Goal: Navigation & Orientation: Find specific page/section

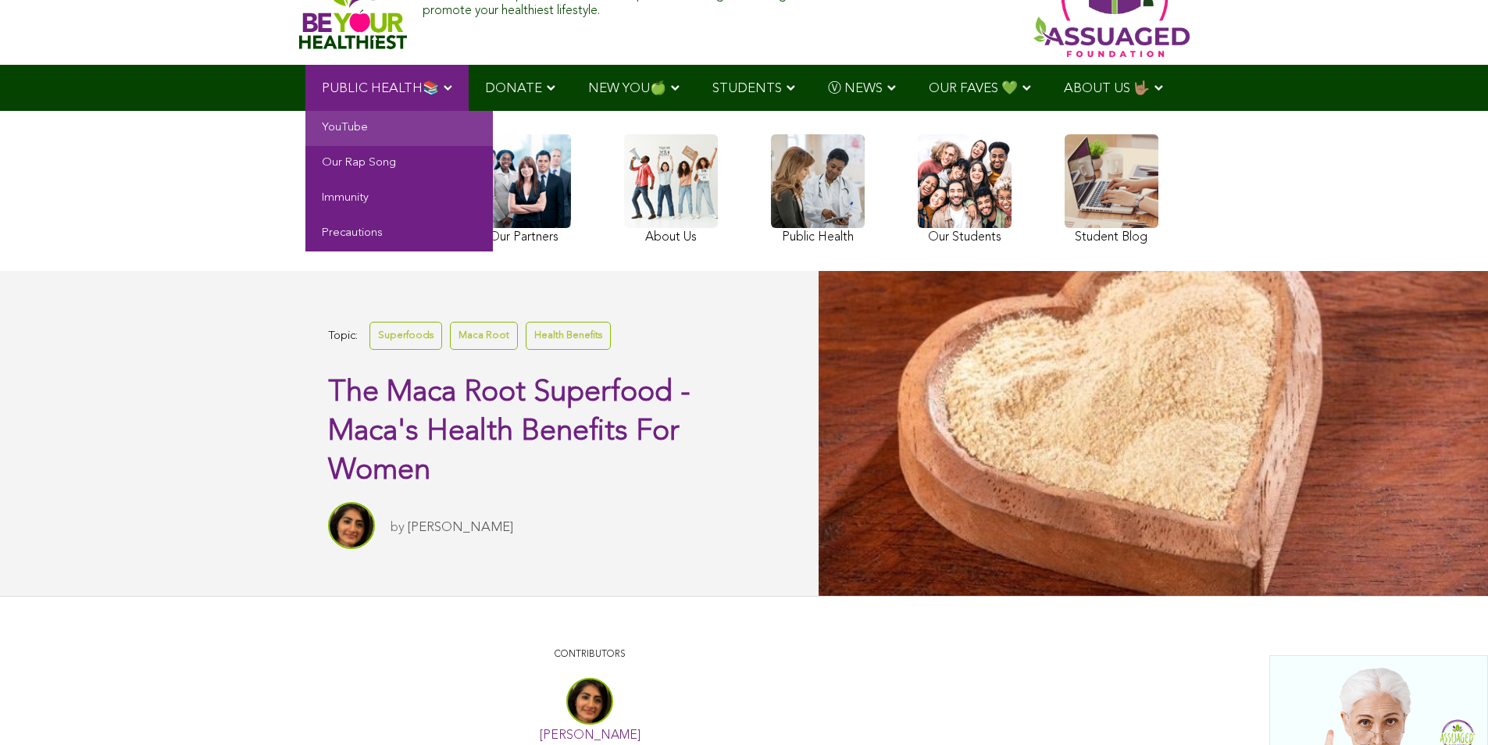
scroll to position [234, 0]
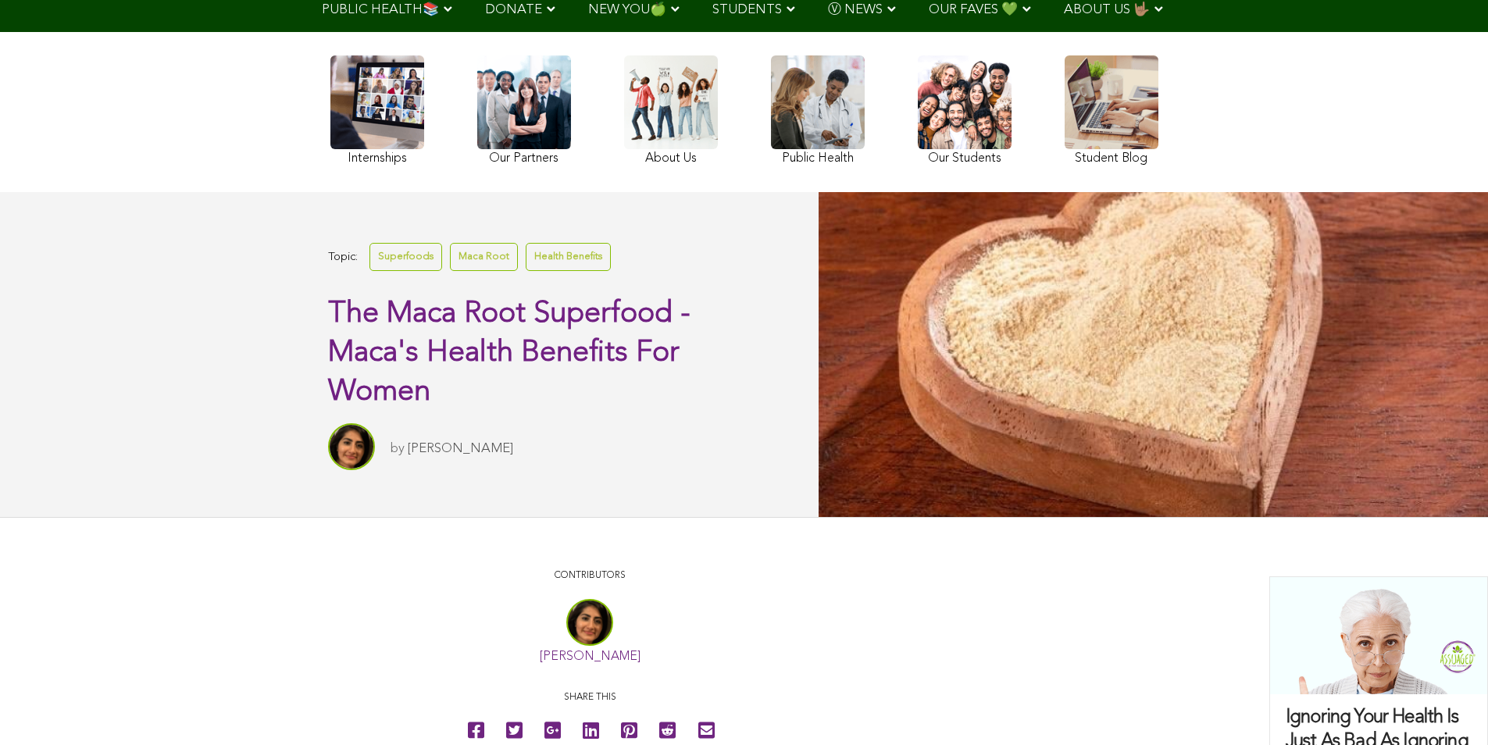
click at [472, 56] on div "Internships Our Partners About Us Public Health Our Students Student Blog" at bounding box center [744, 112] width 843 height 145
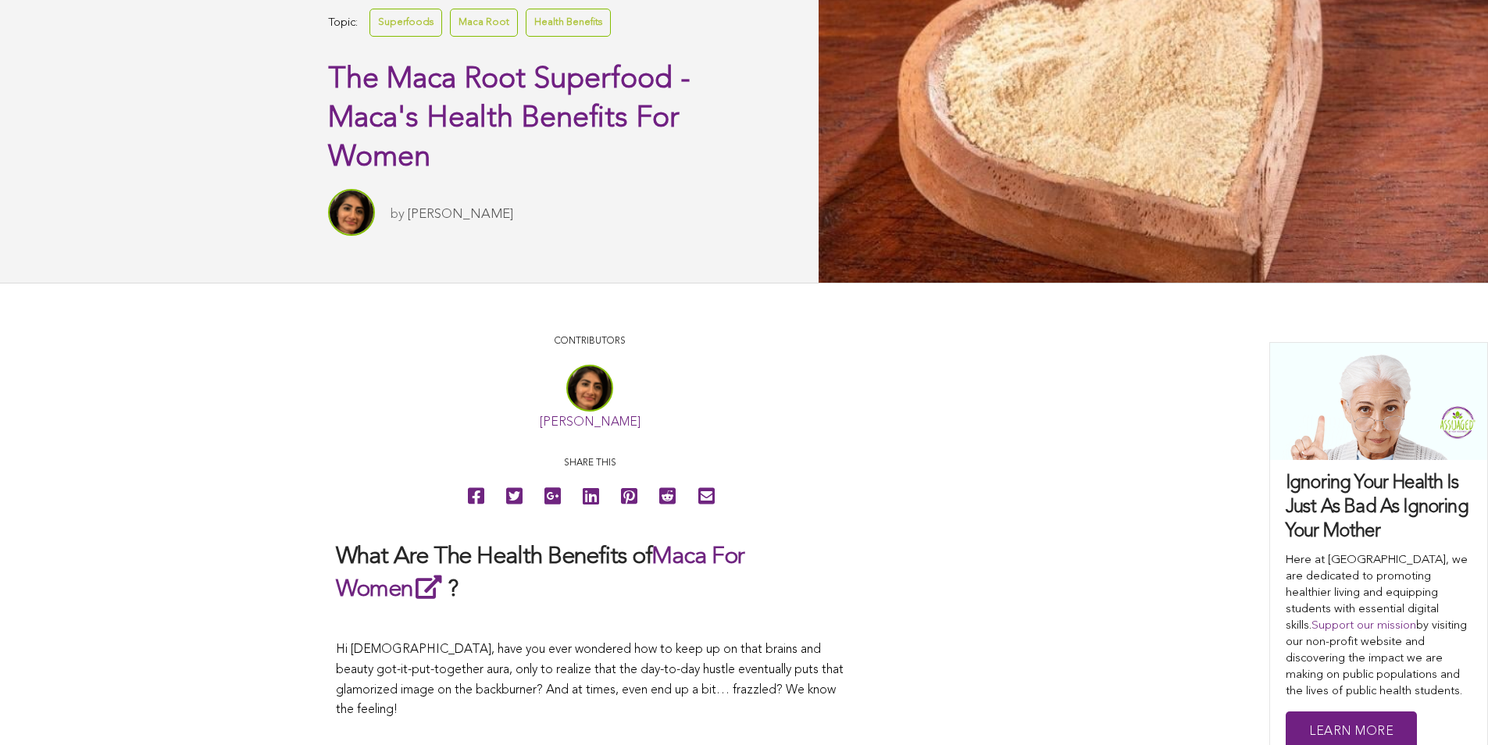
scroll to position [0, 0]
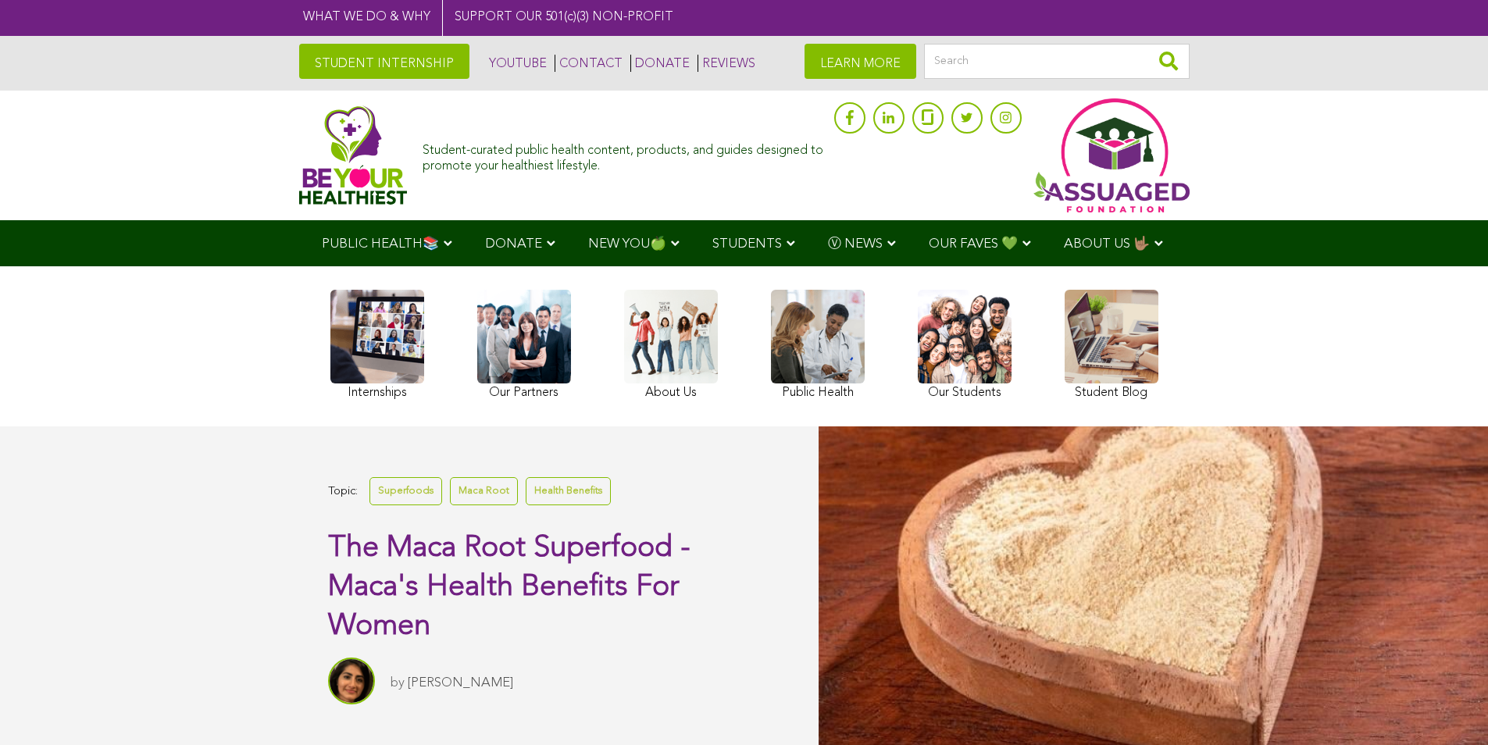
click at [419, 349] on link at bounding box center [377, 347] width 94 height 114
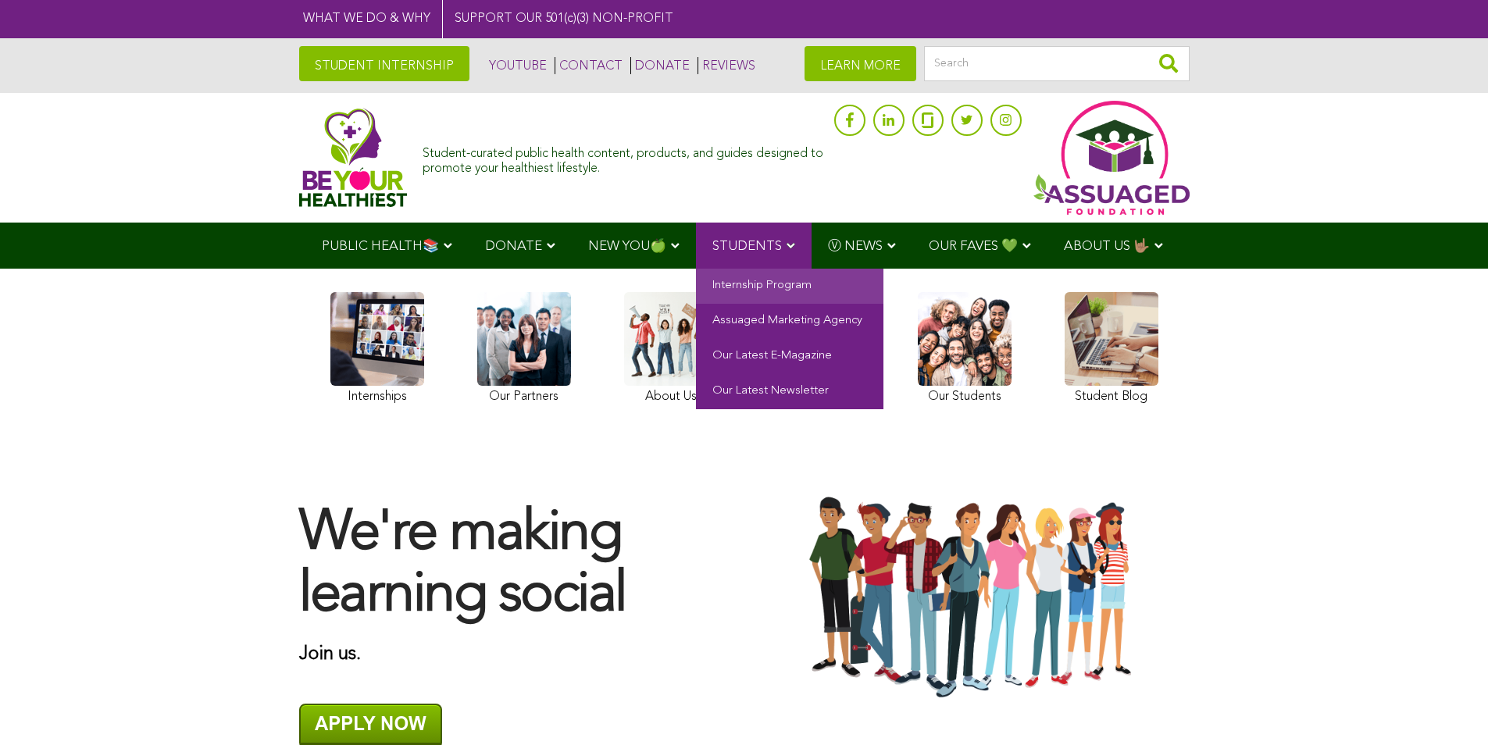
click at [728, 244] on span "STUDENTS" at bounding box center [747, 246] width 70 height 13
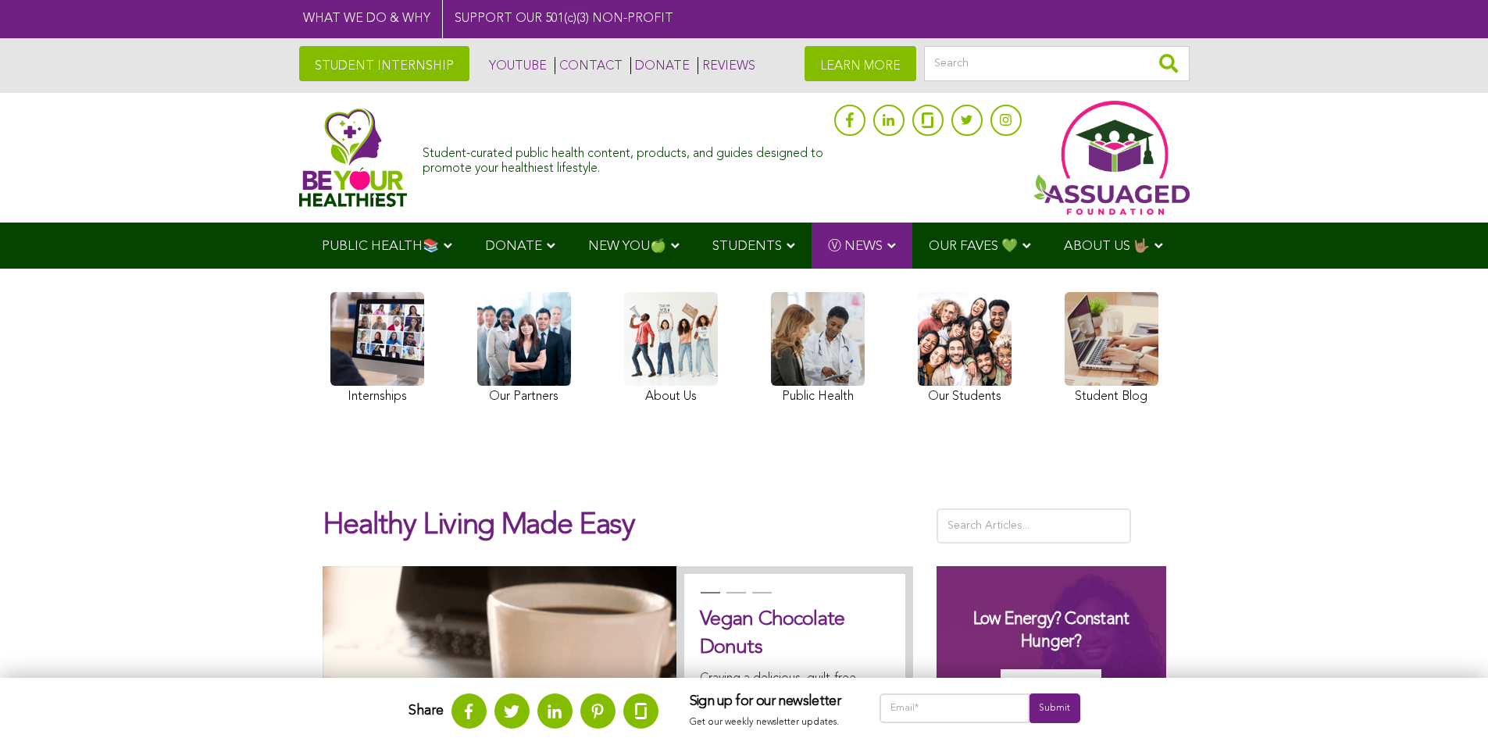
click at [562, 330] on link at bounding box center [524, 350] width 94 height 116
